Goal: Information Seeking & Learning: Learn about a topic

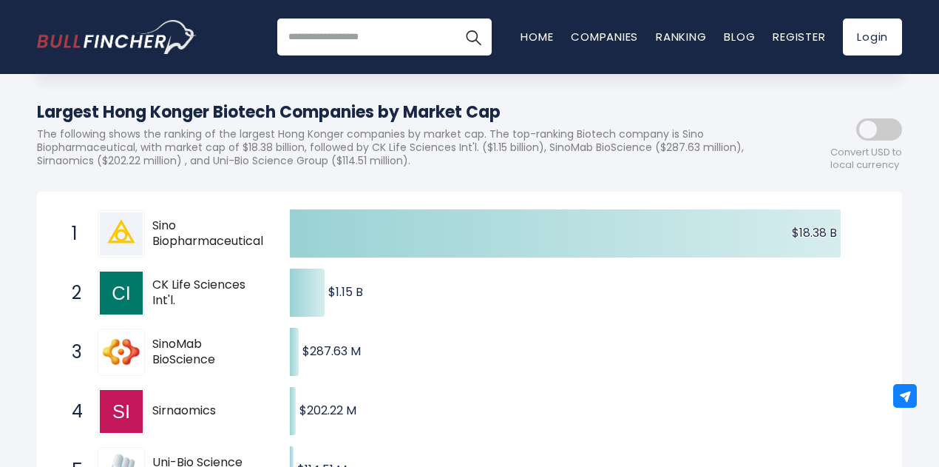
scroll to position [148, 0]
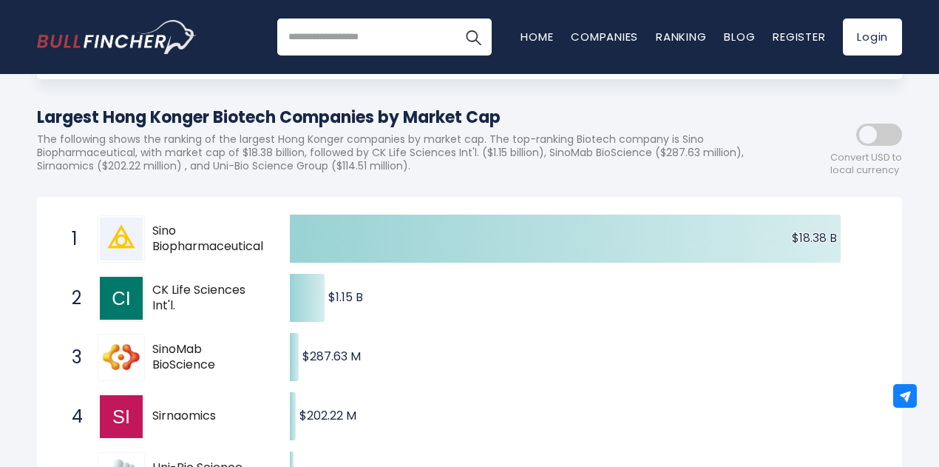
drag, startPoint x: 154, startPoint y: 234, endPoint x: 264, endPoint y: 249, distance: 111.3
click at [264, 249] on span "Sino Biopharmaceutical" at bounding box center [208, 238] width 112 height 31
drag, startPoint x: 263, startPoint y: 251, endPoint x: 163, endPoint y: 251, distance: 99.9
click at [163, 251] on span "Sino Biopharmaceutical" at bounding box center [208, 238] width 112 height 31
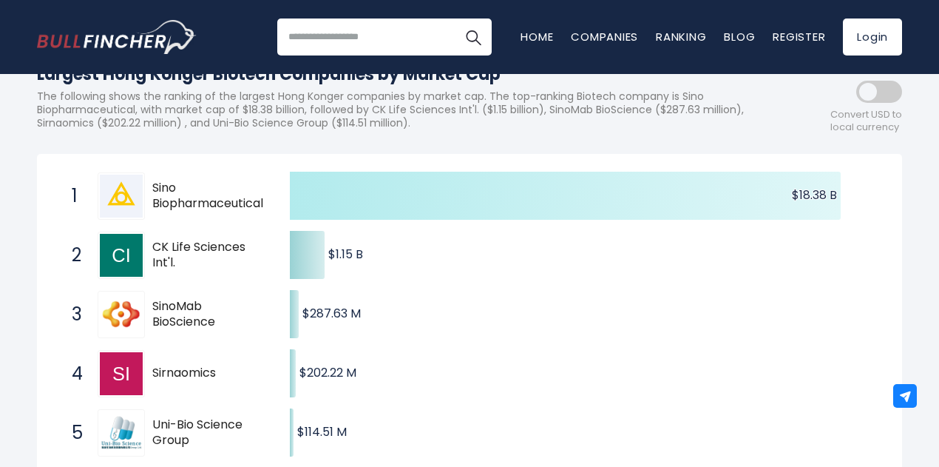
scroll to position [222, 0]
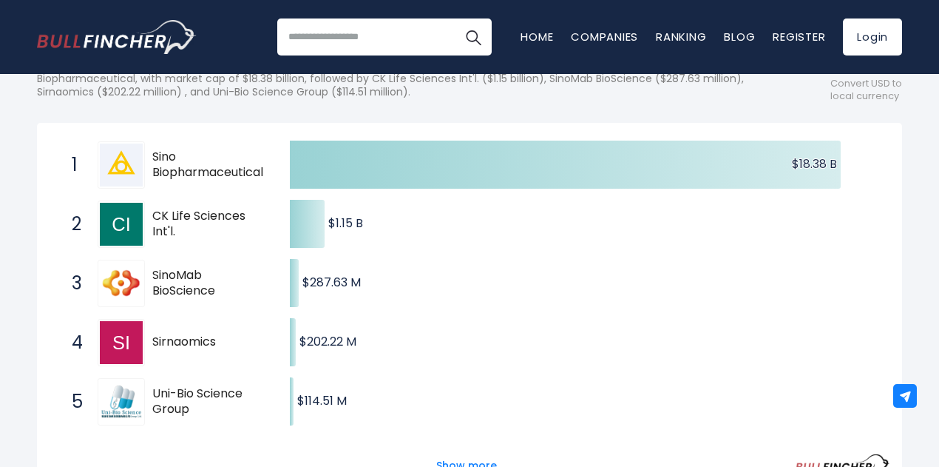
click at [152, 155] on span "Sino Biopharmaceutical" at bounding box center [208, 164] width 112 height 31
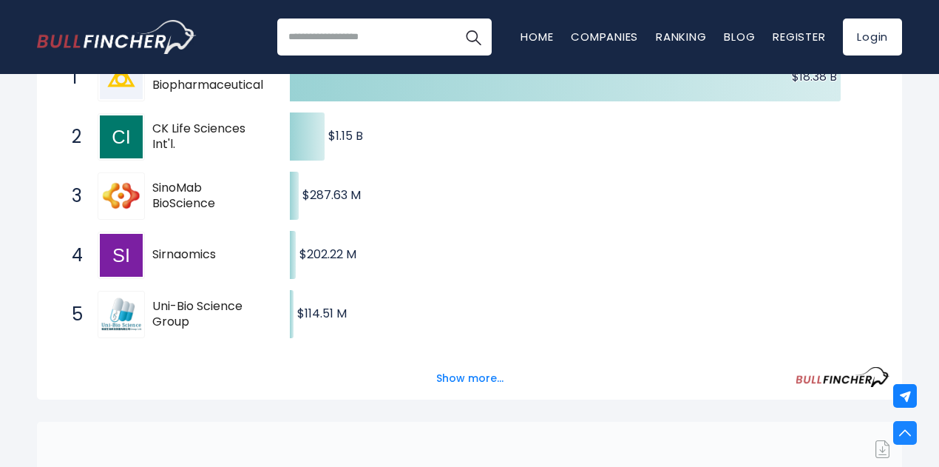
scroll to position [370, 0]
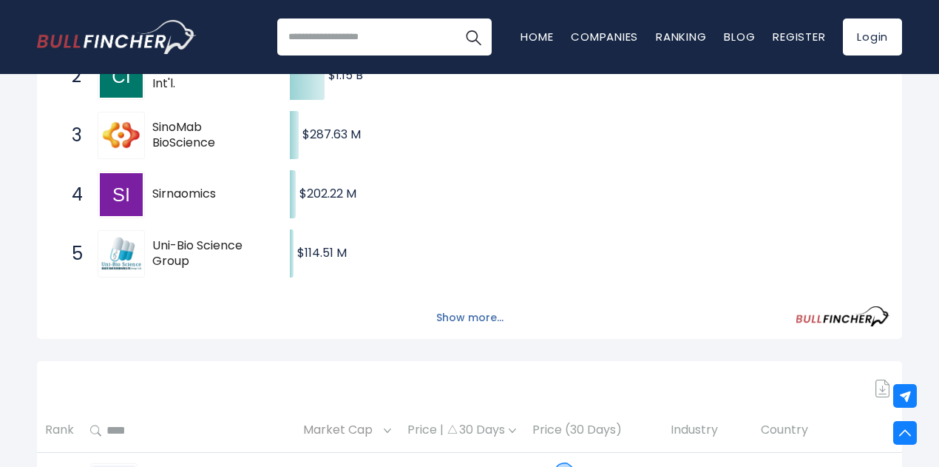
click at [490, 323] on button "Show more..." at bounding box center [470, 317] width 85 height 24
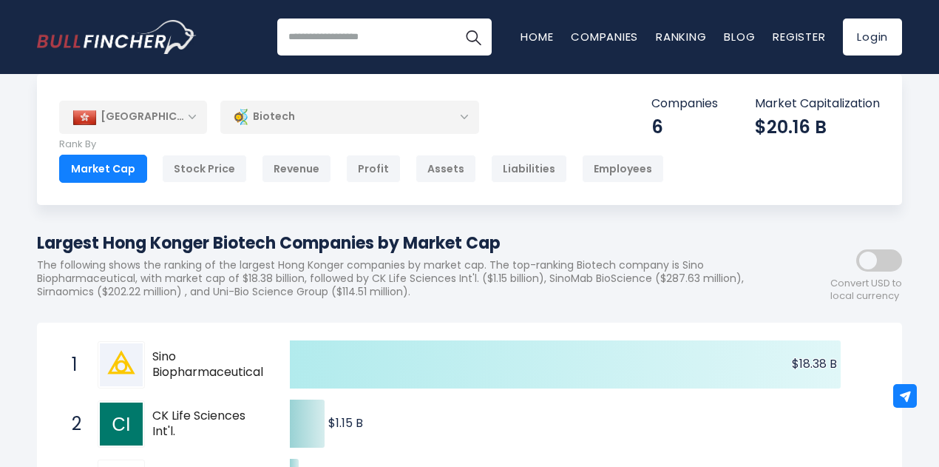
scroll to position [0, 0]
